Goal: Information Seeking & Learning: Learn about a topic

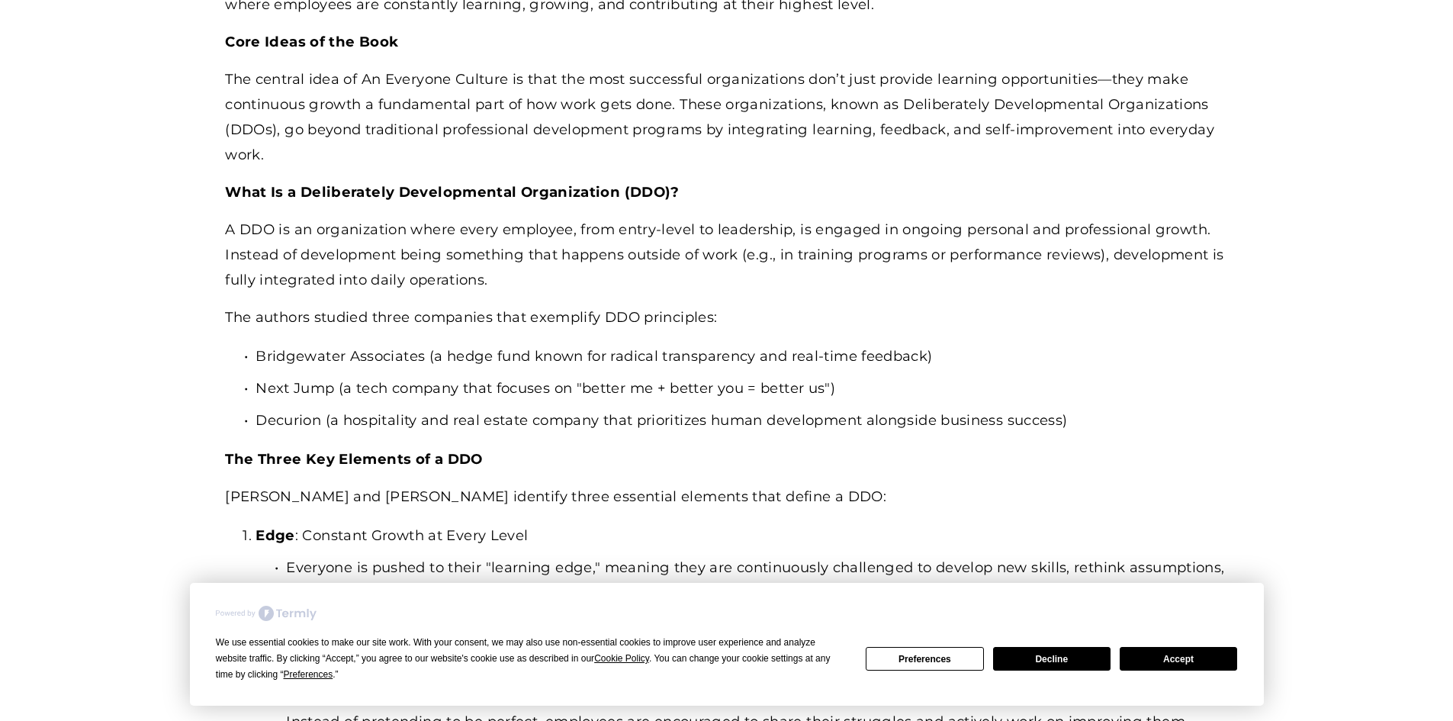
scroll to position [1144, 0]
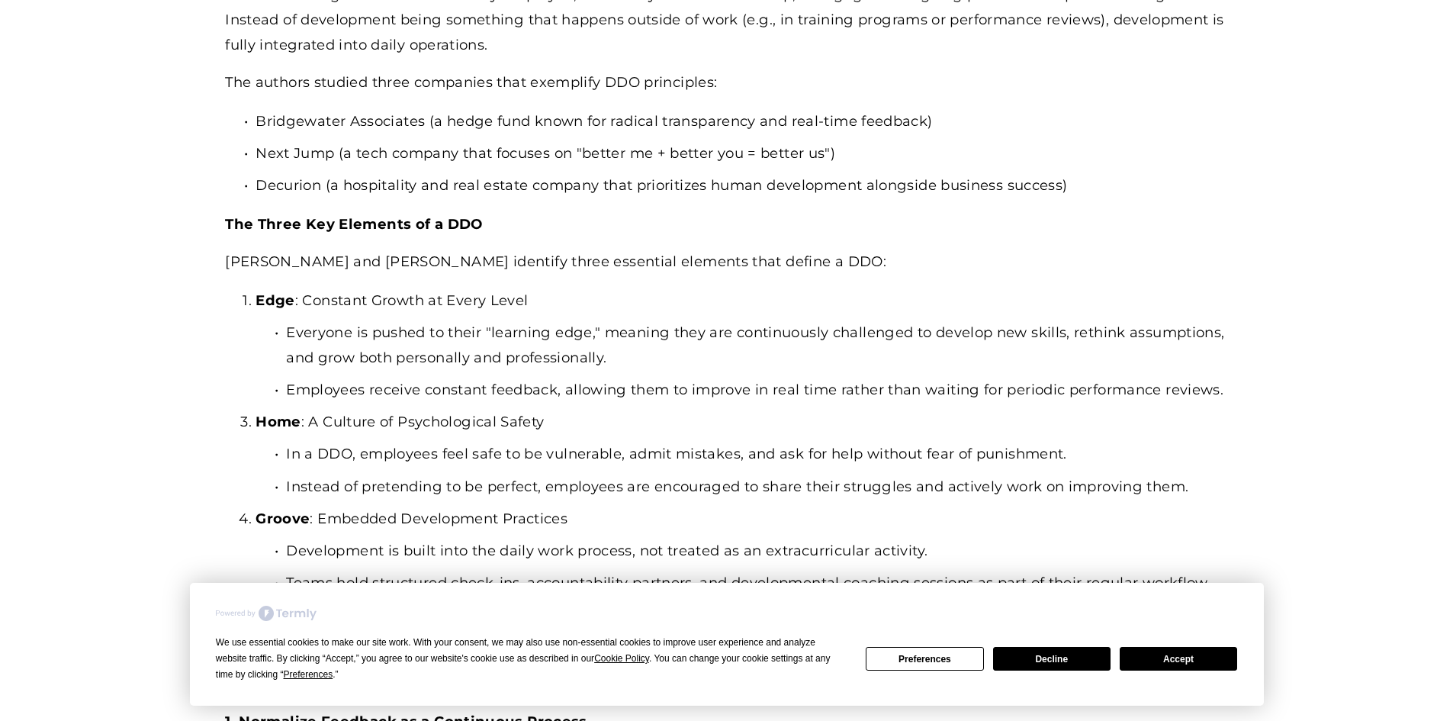
click at [227, 220] on strong "The Three Key Elements of a DDO" at bounding box center [353, 224] width 257 height 18
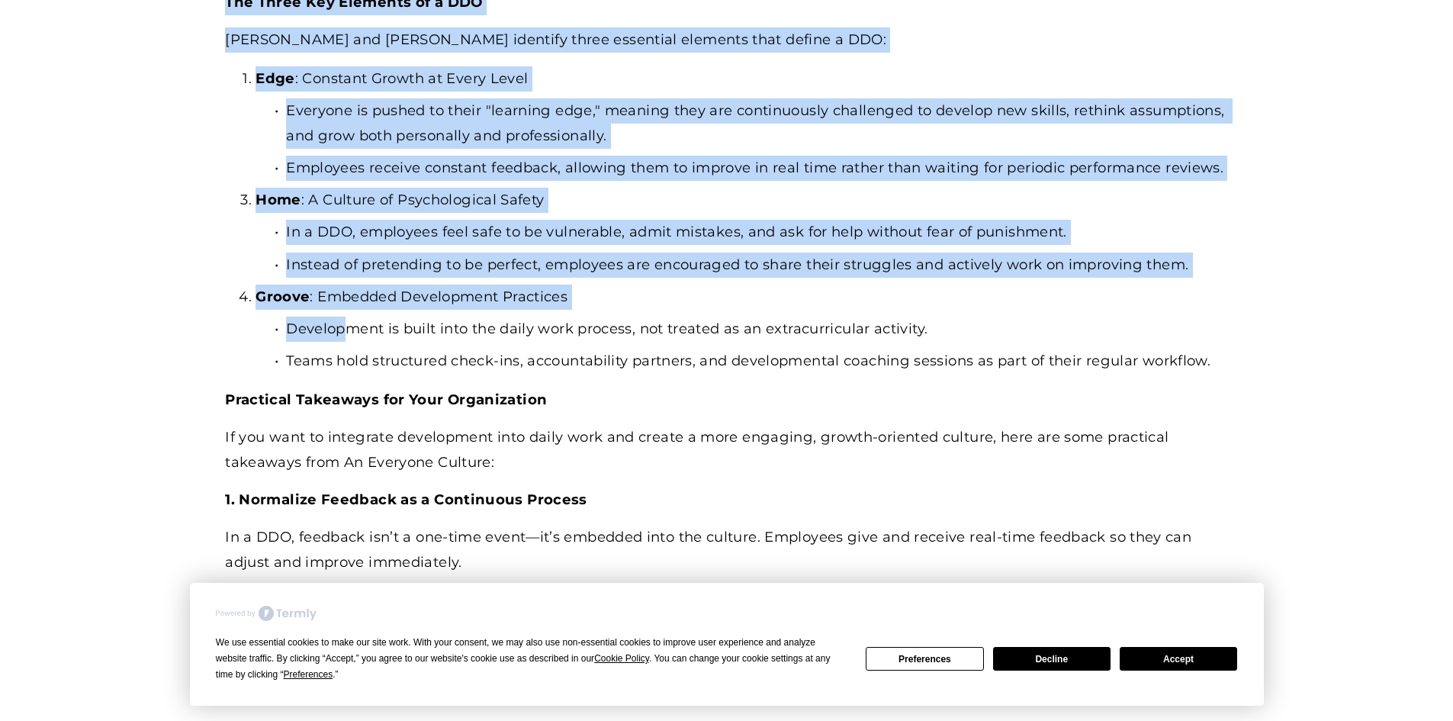
scroll to position [1373, 0]
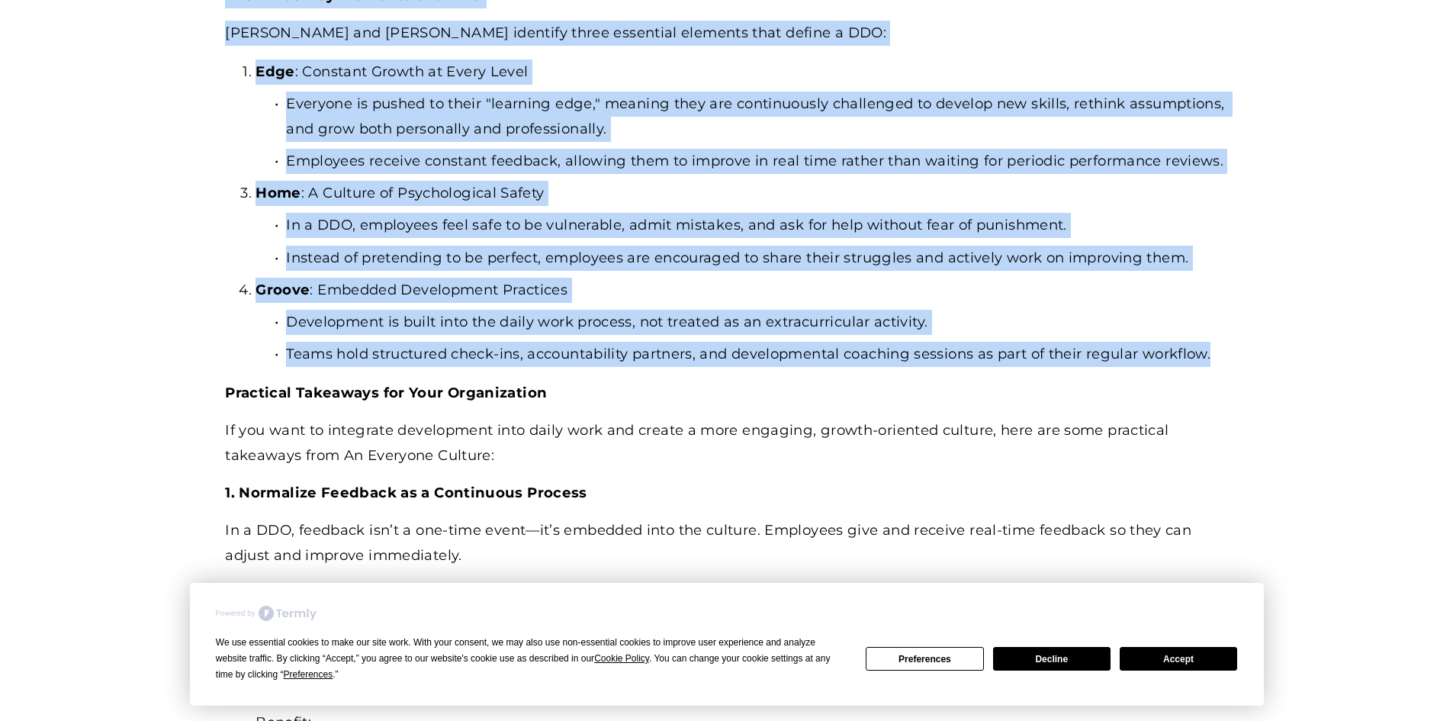
drag, startPoint x: 227, startPoint y: 220, endPoint x: 1242, endPoint y: 374, distance: 1026.7
click at [1242, 374] on article "An Everyone Culture: Becoming a Deliberately Developmental Organization by [PER…" at bounding box center [726, 578] width 1453 height 3567
copy div "The Three Key Elements of a DDO Kegan and [PERSON_NAME] identify three essentia…"
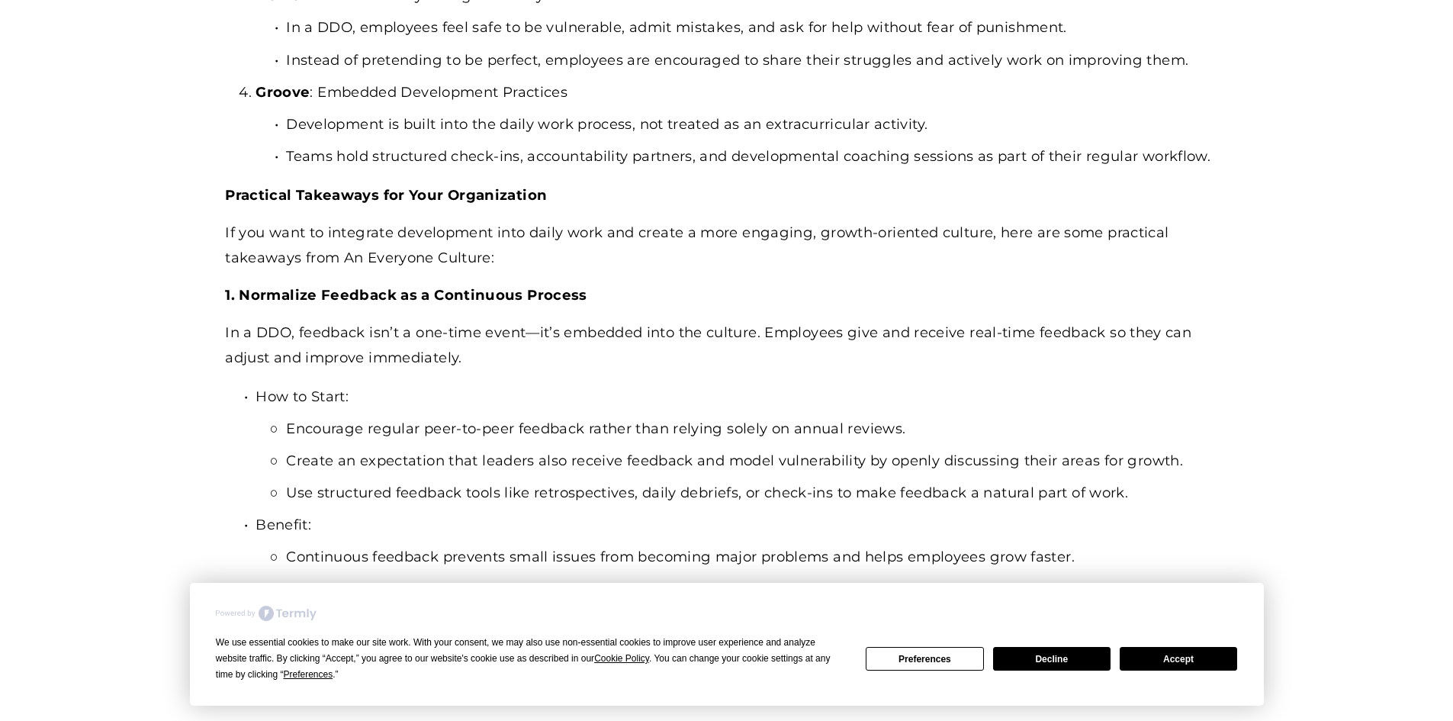
scroll to position [1602, 0]
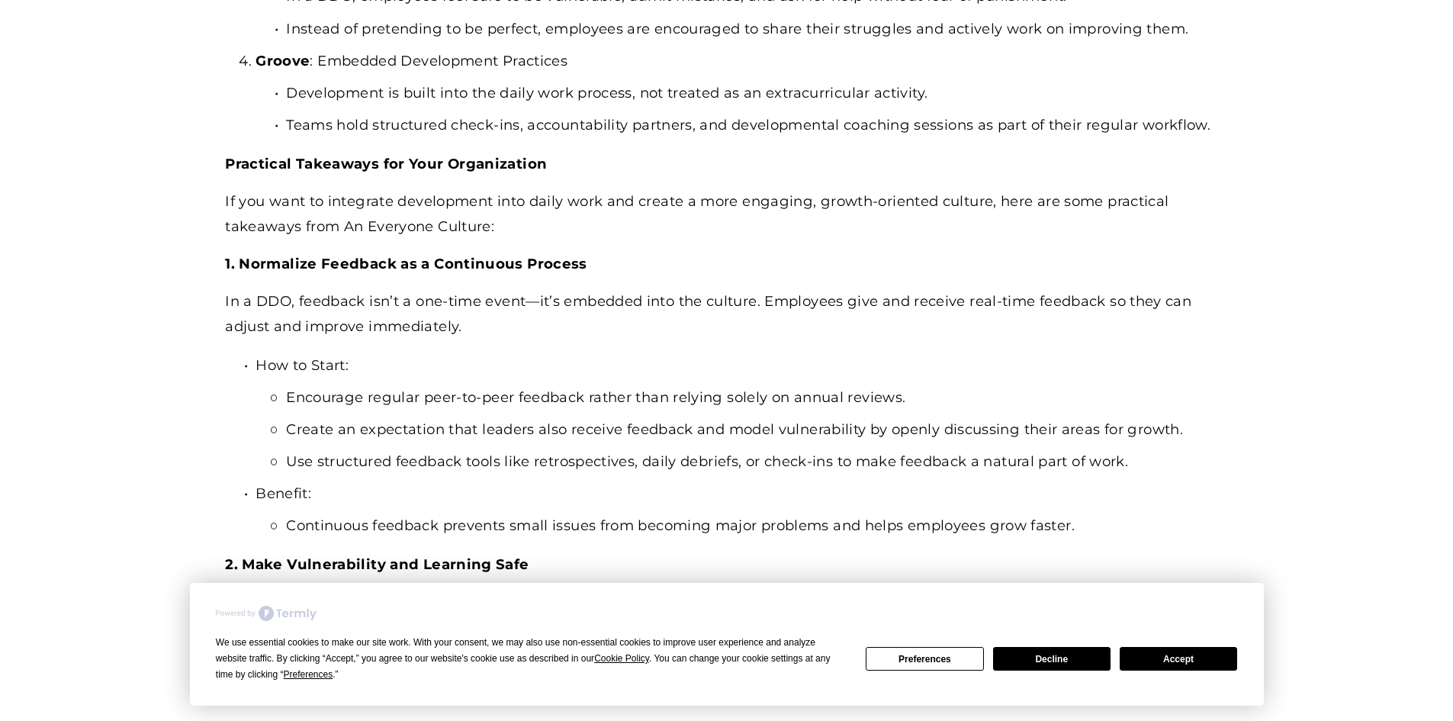
click at [688, 339] on p "In a DDO, feedback isn’t a one-time event—it’s embedded into the culture. Emplo…" at bounding box center [726, 314] width 1002 height 50
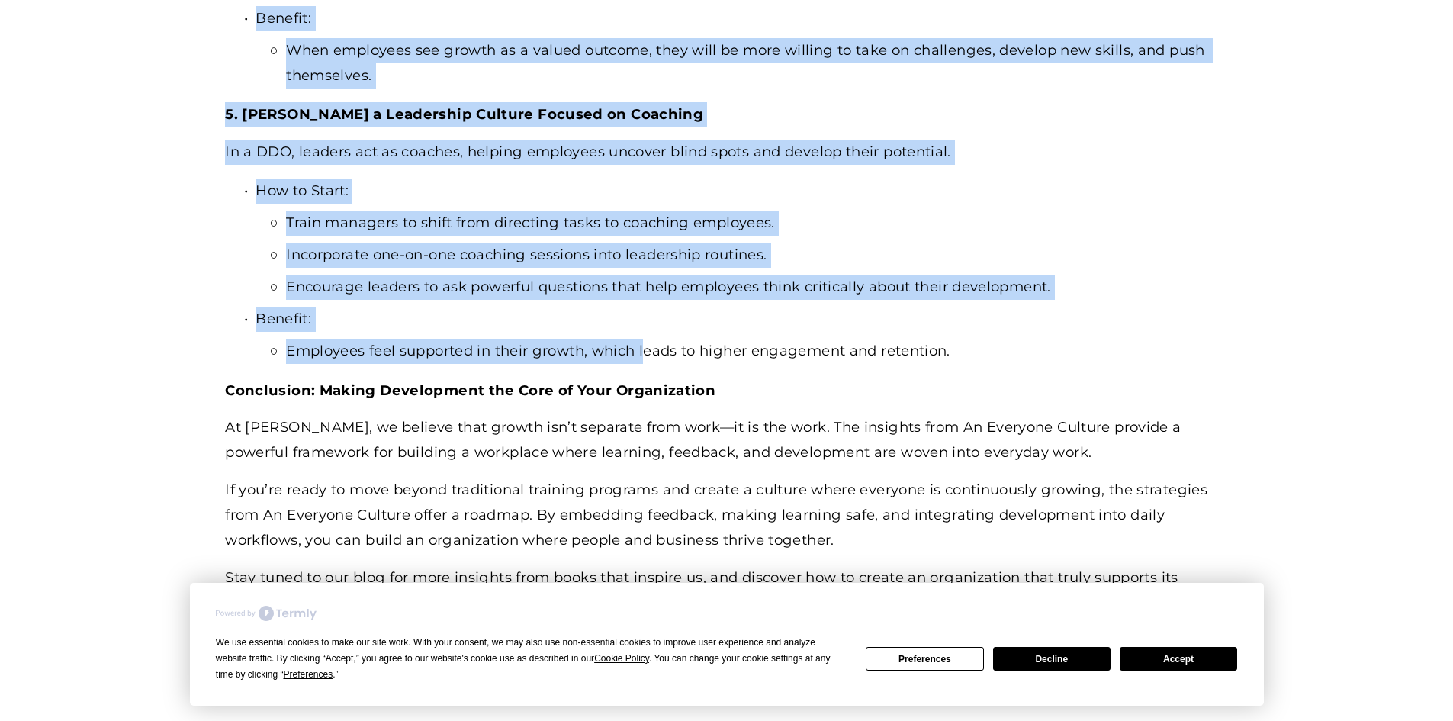
scroll to position [2974, 0]
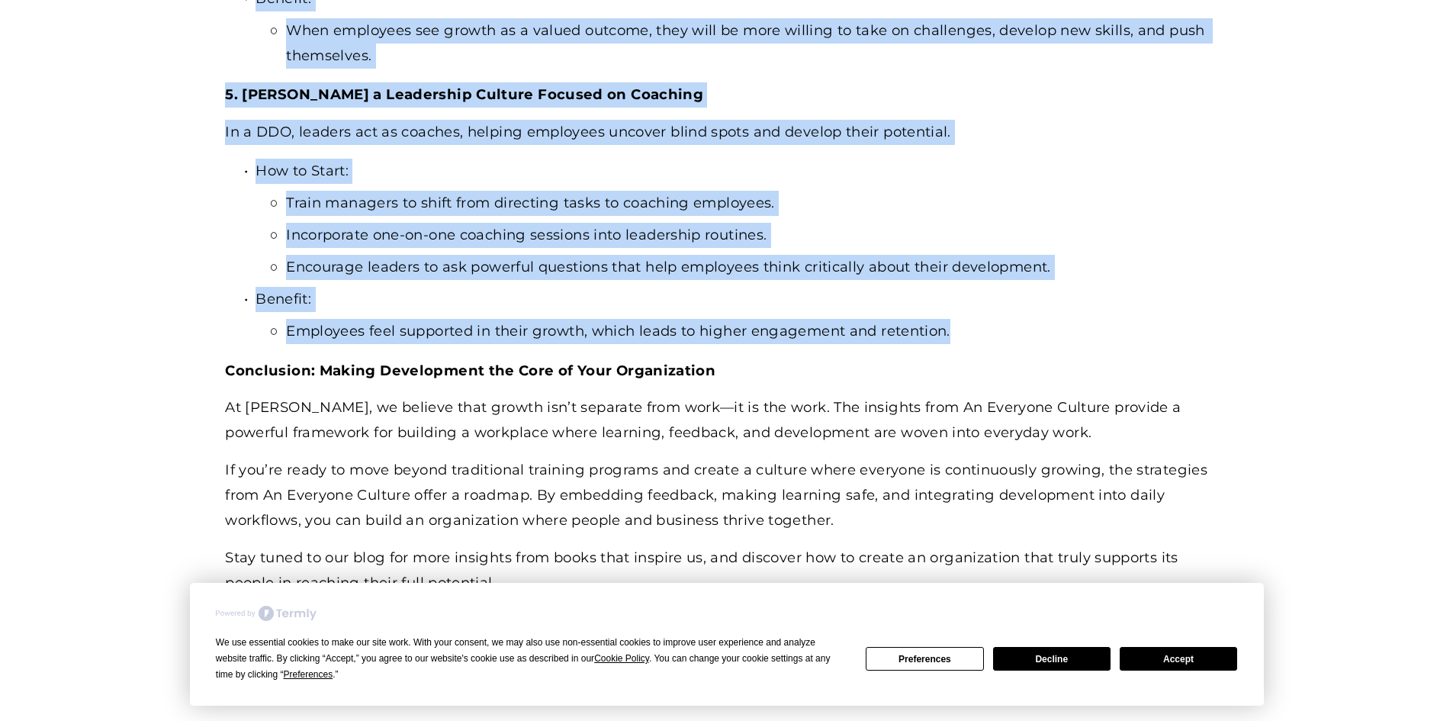
drag, startPoint x: 226, startPoint y: 191, endPoint x: 998, endPoint y: 349, distance: 788.5
copy div "Loremipsu Dolorsita con Adip Elitseddoeiu Te inc utla et doloremag aliquaenima …"
click at [1105, 216] on p "Train managers to shift from directing tasks to coaching employees." at bounding box center [756, 203] width 941 height 25
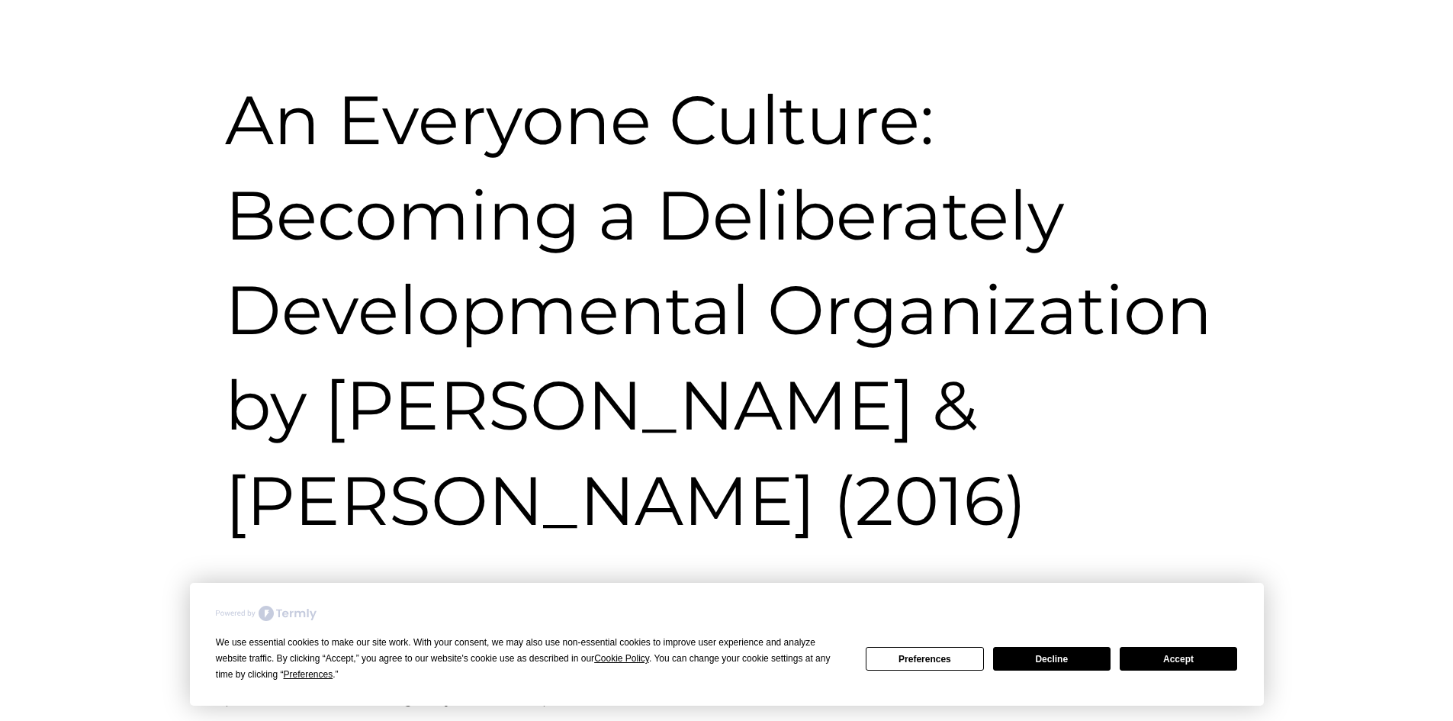
scroll to position [0, 0]
